Goal: Information Seeking & Learning: Learn about a topic

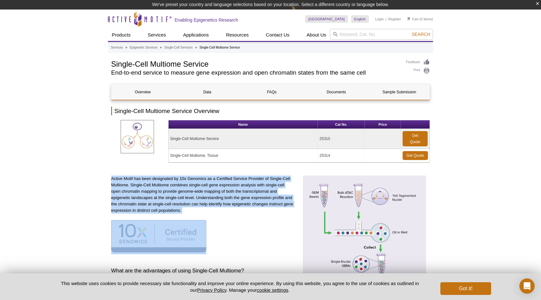
drag, startPoint x: 195, startPoint y: 214, endPoint x: 109, endPoint y: 180, distance: 92.6
drag, startPoint x: 107, startPoint y: 180, endPoint x: 198, endPoint y: 213, distance: 97.1
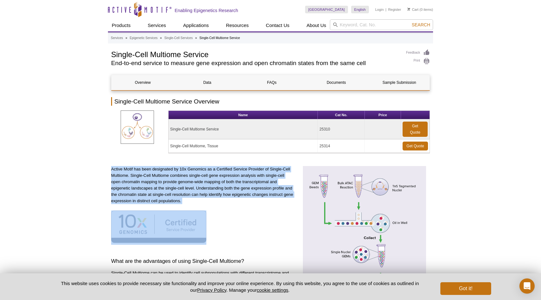
click at [197, 214] on img at bounding box center [158, 227] width 95 height 32
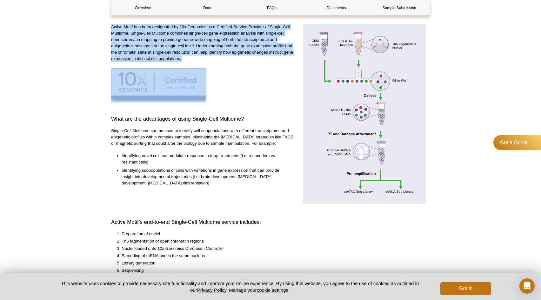
scroll to position [144, 0]
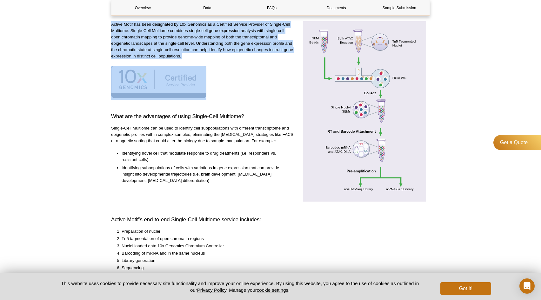
click at [191, 52] on p "Active Motif has been designated by 10x Genomics as a Certified Service Provide…" at bounding box center [202, 40] width 183 height 38
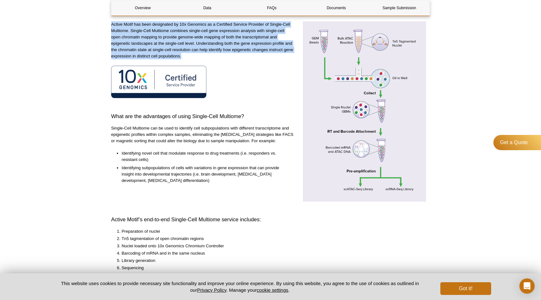
drag, startPoint x: 201, startPoint y: 56, endPoint x: 109, endPoint y: 26, distance: 96.1
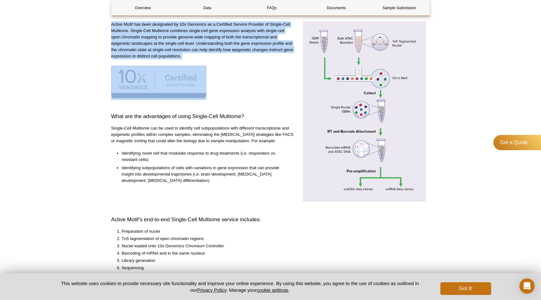
drag, startPoint x: 103, startPoint y: 24, endPoint x: 183, endPoint y: 57, distance: 86.6
click at [189, 57] on p "Active Motif has been designated by 10x Genomics as a Certified Service Provide…" at bounding box center [202, 40] width 183 height 38
drag, startPoint x: 189, startPoint y: 57, endPoint x: 100, endPoint y: 19, distance: 96.3
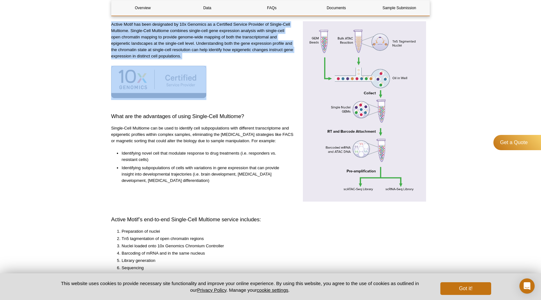
drag, startPoint x: 104, startPoint y: 26, endPoint x: 182, endPoint y: 57, distance: 84.0
click at [187, 60] on div "Active Motif has been designated by 10x Genomics as a Certified Service Provide…" at bounding box center [202, 115] width 183 height 188
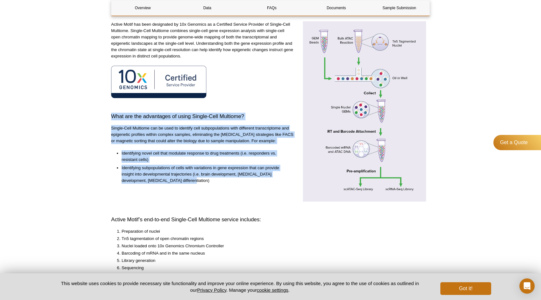
drag, startPoint x: 184, startPoint y: 181, endPoint x: 103, endPoint y: 119, distance: 102.4
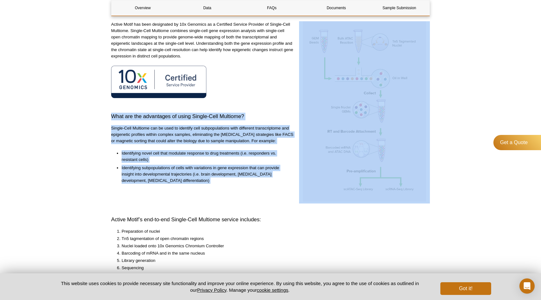
drag, startPoint x: 102, startPoint y: 118, endPoint x: 174, endPoint y: 180, distance: 95.0
click at [176, 181] on li "Identifying subpopulations of cells with variations in gene expression that can…" at bounding box center [205, 174] width 166 height 19
drag, startPoint x: 176, startPoint y: 181, endPoint x: 106, endPoint y: 117, distance: 94.4
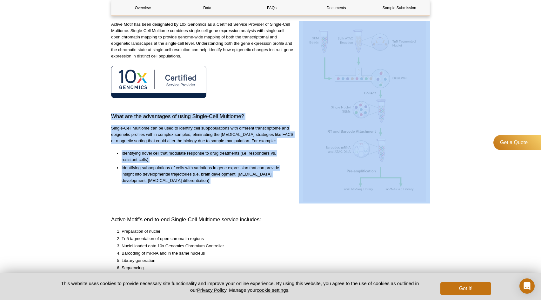
drag, startPoint x: 105, startPoint y: 117, endPoint x: 182, endPoint y: 179, distance: 99.1
click at [184, 183] on li "Identifying subpopulations of cells with variations in gene expression that can…" at bounding box center [205, 174] width 166 height 19
drag, startPoint x: 184, startPoint y: 183, endPoint x: 100, endPoint y: 116, distance: 107.5
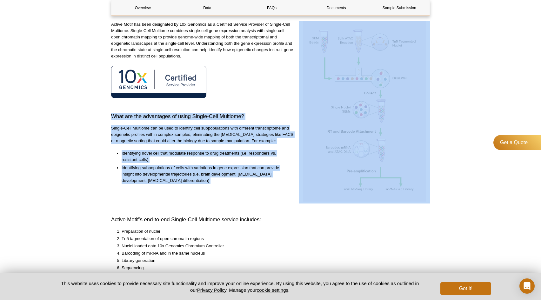
drag, startPoint x: 104, startPoint y: 118, endPoint x: 166, endPoint y: 180, distance: 88.5
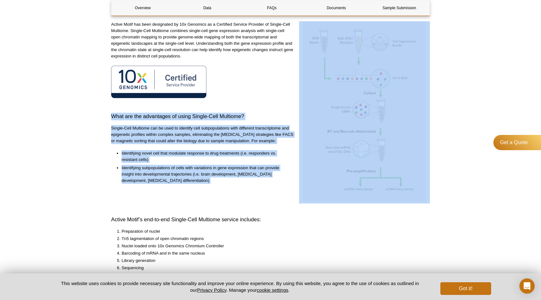
click at [176, 187] on div "Active Motif has been designated by 10x Genomics as a Certified Service Provide…" at bounding box center [202, 115] width 183 height 188
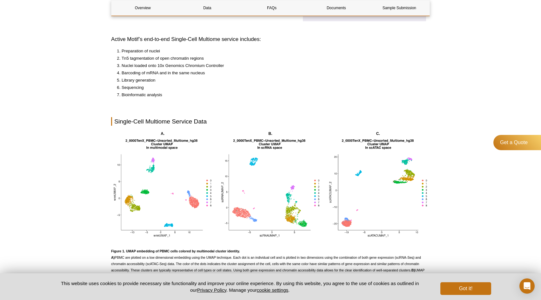
scroll to position [332, 0]
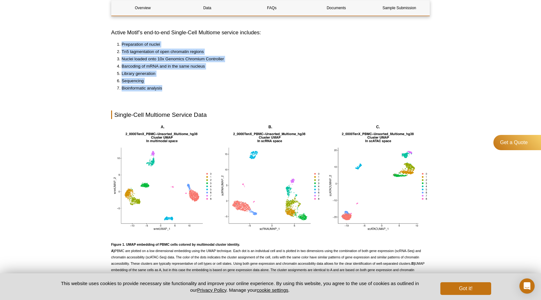
drag, startPoint x: 173, startPoint y: 89, endPoint x: 120, endPoint y: 47, distance: 67.5
click at [120, 47] on ol "Preparation of nuclei​ Tn5 tagmentation of open chromatin regions Nuclei loaded…" at bounding box center [267, 66] width 312 height 50
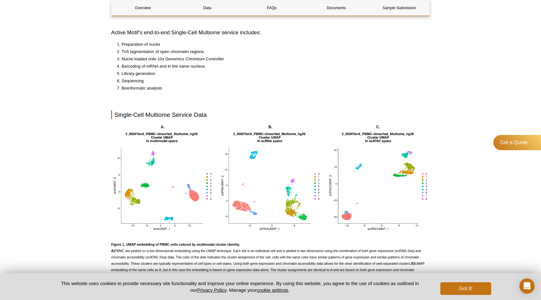
click at [115, 47] on ol "Preparation of nuclei​ Tn5 tagmentation of open chromatin regions Nuclei loaded…" at bounding box center [267, 66] width 312 height 50
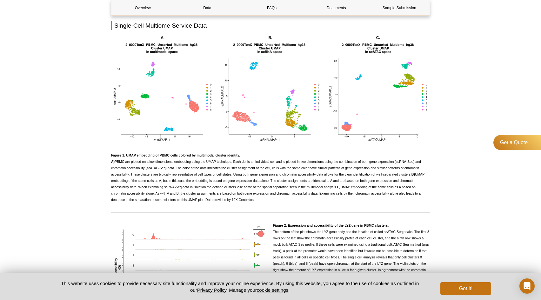
scroll to position [422, 0]
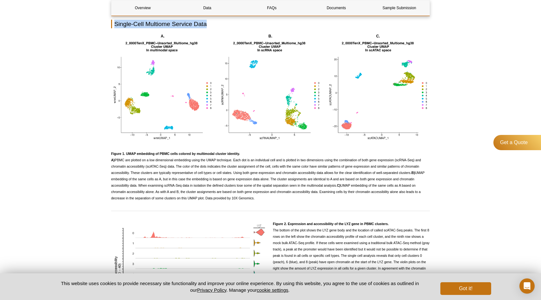
drag, startPoint x: 113, startPoint y: 22, endPoint x: 214, endPoint y: 26, distance: 101.0
click at [214, 26] on h2 "Single-Cell Multiome Service Data" at bounding box center [270, 24] width 319 height 9
click at [211, 26] on h2 "Single-Cell Multiome Service Data" at bounding box center [270, 24] width 319 height 9
drag, startPoint x: 110, startPoint y: 152, endPoint x: 269, endPoint y: 198, distance: 166.2
click at [269, 198] on div "AVAILABLE PRODUCTS Single-Cell ATAC-Seq (scATAC-Seq) Service Single-Cell and Si…" at bounding box center [270, 171] width 325 height 1088
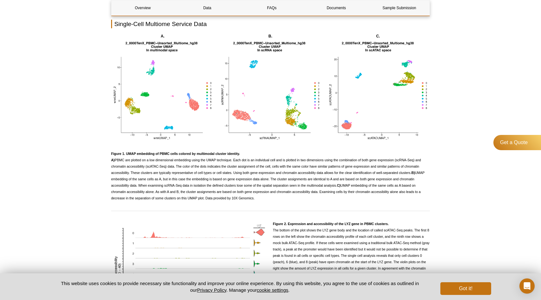
click at [275, 208] on div "Overview Data FAQs Documents Sample Submission Single-Cell Multiome Service Ove…" at bounding box center [270, 173] width 319 height 1043
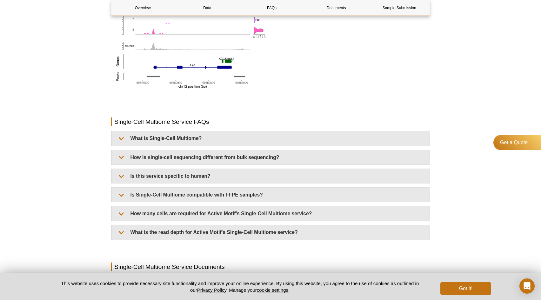
scroll to position [697, 0]
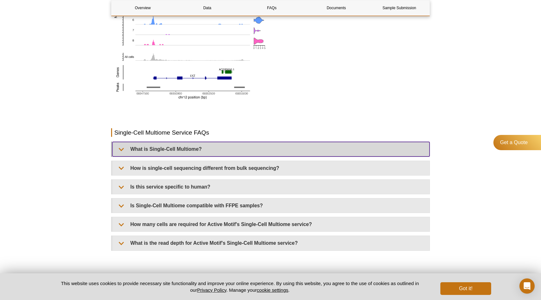
click at [187, 156] on summary "What is Single-Cell Multiome?" at bounding box center [270, 149] width 317 height 14
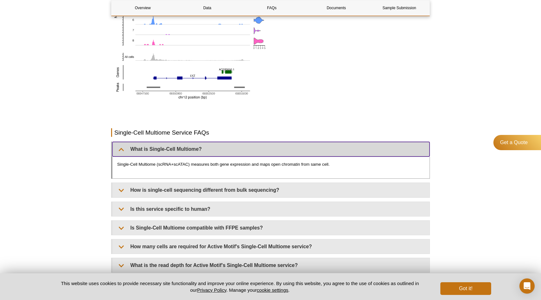
click at [184, 151] on summary "What is Single-Cell Multiome?" at bounding box center [270, 149] width 317 height 14
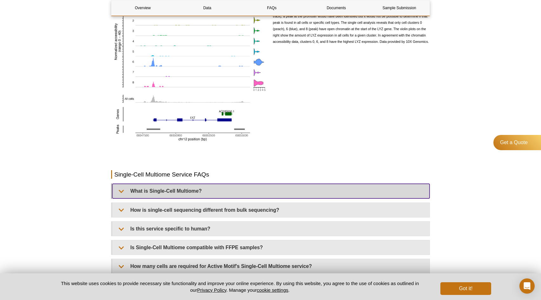
scroll to position [707, 0]
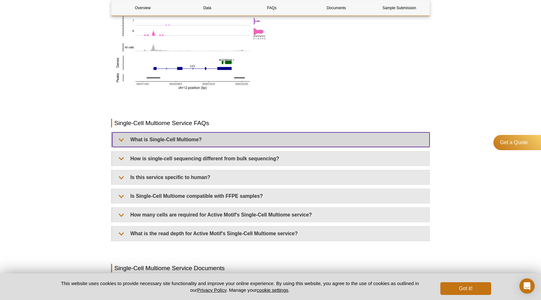
click at [182, 145] on summary "What is Single-Cell Multiome?" at bounding box center [270, 139] width 317 height 14
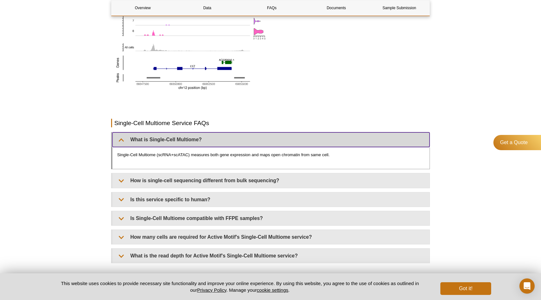
click at [182, 146] on summary "What is Single-Cell Multiome?" at bounding box center [270, 139] width 317 height 14
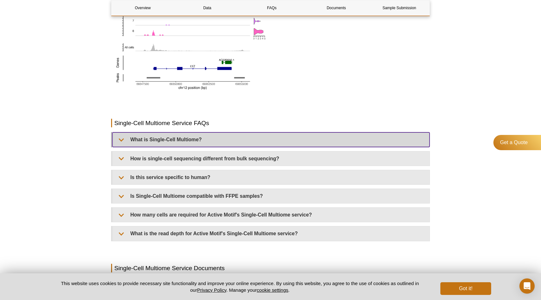
scroll to position [720, 0]
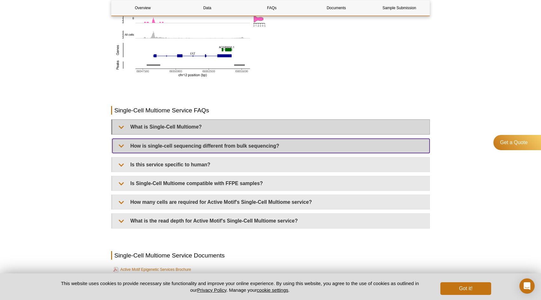
click at [182, 146] on summary "How is single-cell sequencing different from bulk sequencing?" at bounding box center [270, 146] width 317 height 14
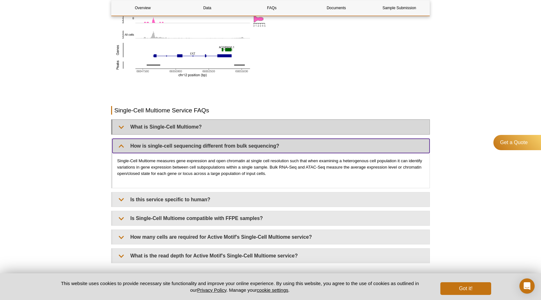
click at [182, 146] on summary "How is single-cell sequencing different from bulk sequencing?" at bounding box center [270, 146] width 317 height 14
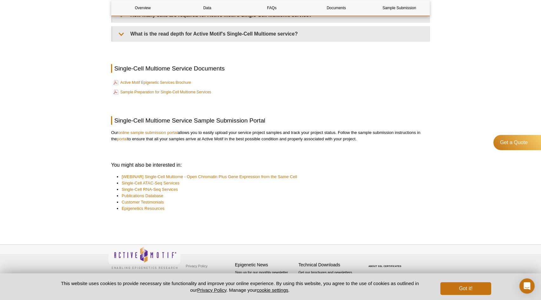
scroll to position [880, 0]
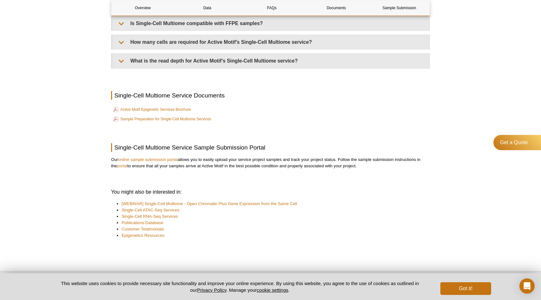
click at [203, 212] on li "Single-Cell ATAC-Seq Services​" at bounding box center [273, 210] width 302 height 6
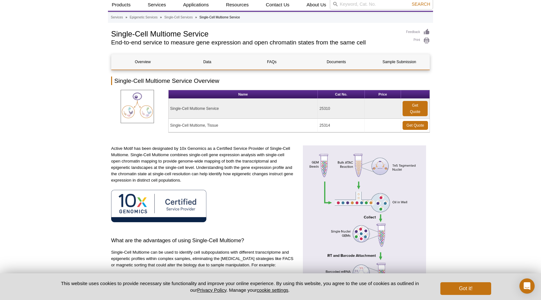
scroll to position [0, 0]
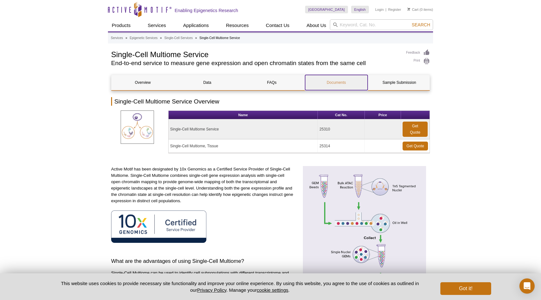
click at [334, 79] on link "Documents" at bounding box center [336, 82] width 63 height 15
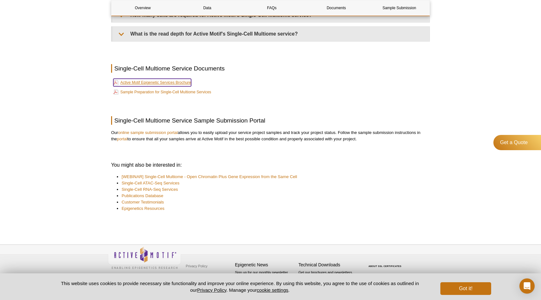
click at [183, 81] on link "Active Motif Epigenetic Services Brochure" at bounding box center [152, 83] width 78 height 8
click at [184, 94] on link "Sample Preparation for Single-Cell Multiome Services" at bounding box center [162, 92] width 98 height 8
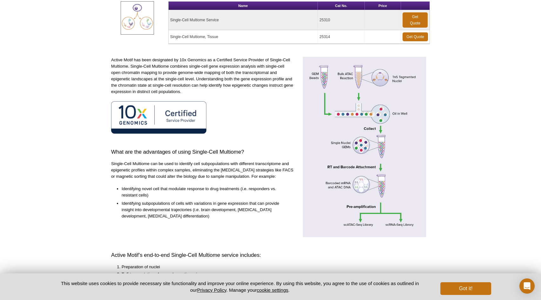
scroll to position [0, 0]
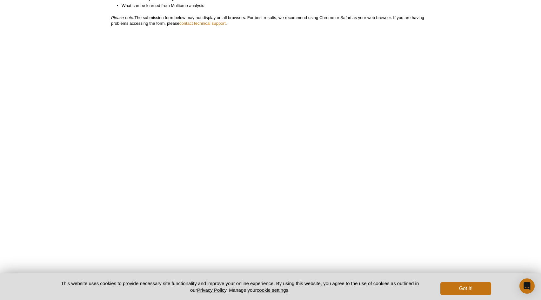
scroll to position [231, 0]
